Goal: Answer question/provide support

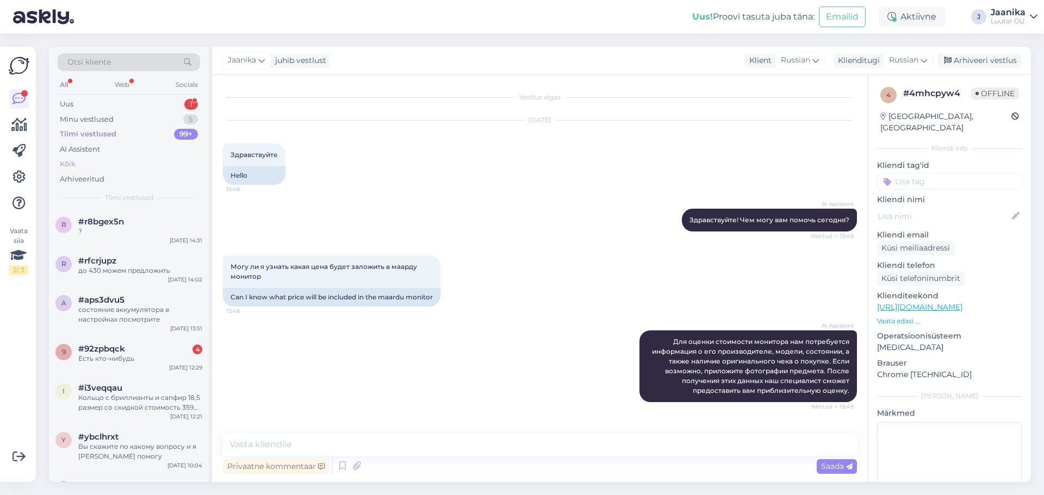
scroll to position [533, 0]
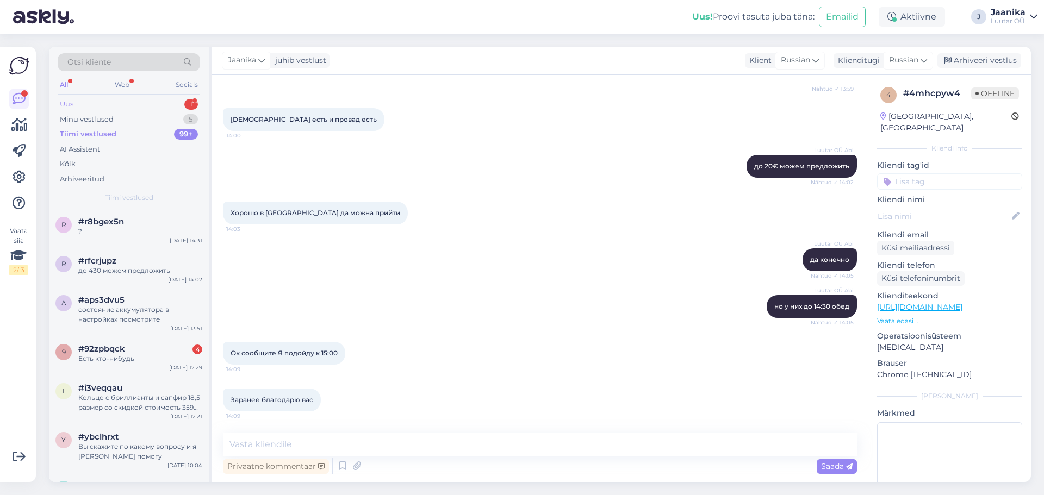
click at [77, 99] on div "Uus 1" at bounding box center [129, 104] width 142 height 15
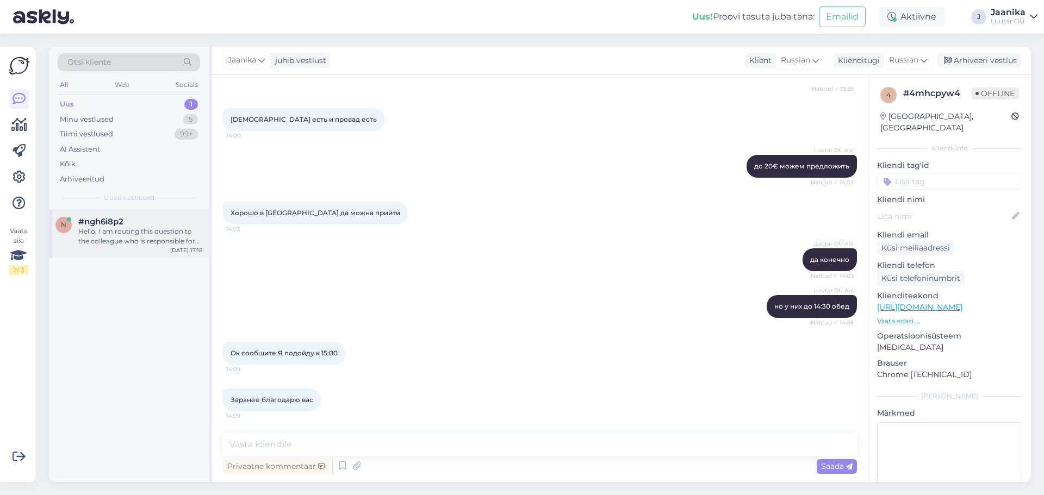
click at [135, 222] on div "#ngh6i8p2" at bounding box center [140, 222] width 124 height 10
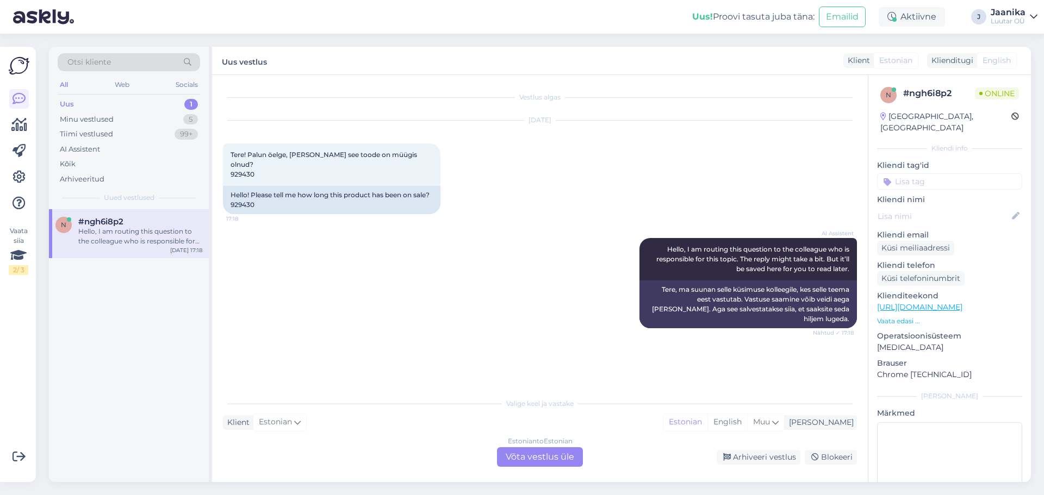
click at [538, 452] on div "Estonian to Estonian Võta vestlus üle" at bounding box center [540, 457] width 86 height 20
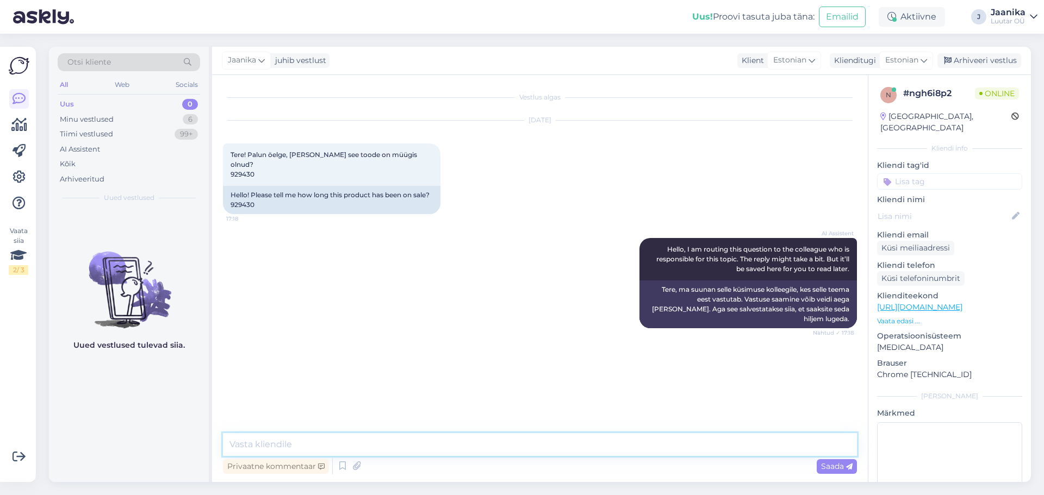
drag, startPoint x: 420, startPoint y: 443, endPoint x: 427, endPoint y: 441, distance: 6.7
click at [421, 443] on textarea at bounding box center [540, 444] width 634 height 23
type textarea "Tere"
click at [244, 164] on span "Tere! Palun öelge, [PERSON_NAME] see toode on müügis olnud? 929430" at bounding box center [325, 165] width 188 height 28
click at [244, 163] on span "Tere! Palun öelge, [PERSON_NAME] see toode on müügis olnud? 929430" at bounding box center [325, 165] width 188 height 28
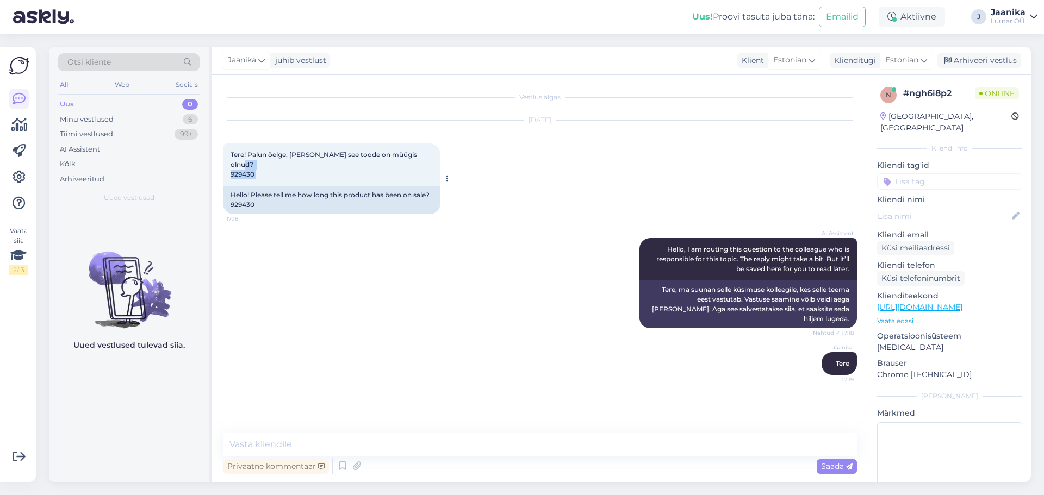
copy div "929430 17:18"
click at [341, 452] on textarea at bounding box center [540, 444] width 634 height 23
type textarea "2 nädalat"
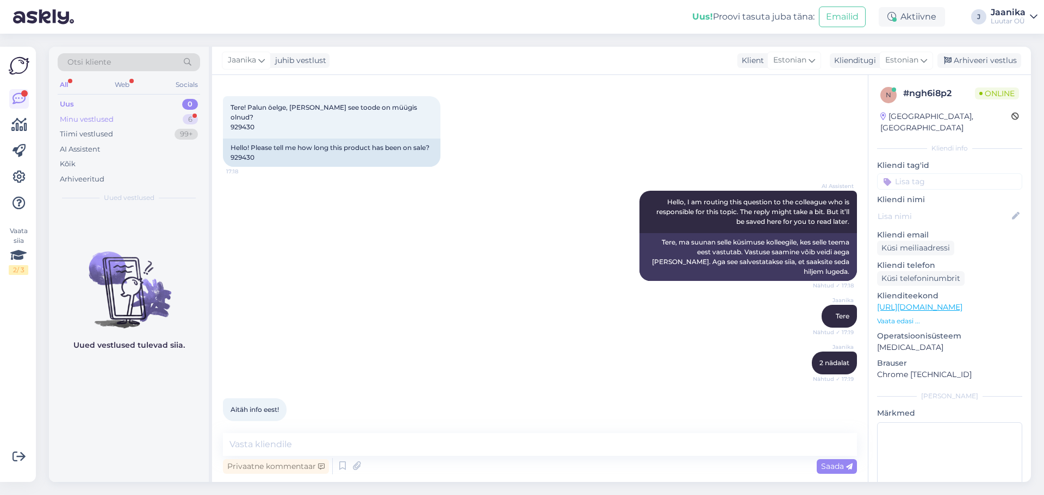
click at [92, 115] on div "Minu vestlused" at bounding box center [87, 119] width 54 height 11
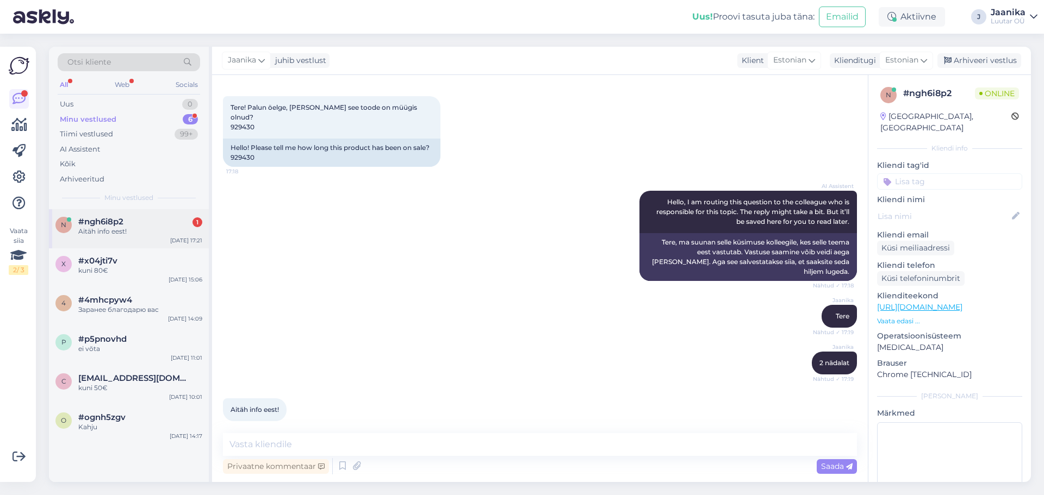
click at [117, 220] on span "#ngh6i8p2" at bounding box center [100, 222] width 45 height 10
